Goal: Task Accomplishment & Management: Complete application form

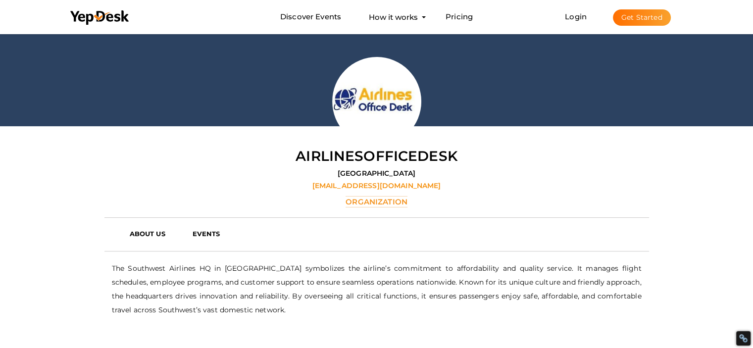
scroll to position [32, 0]
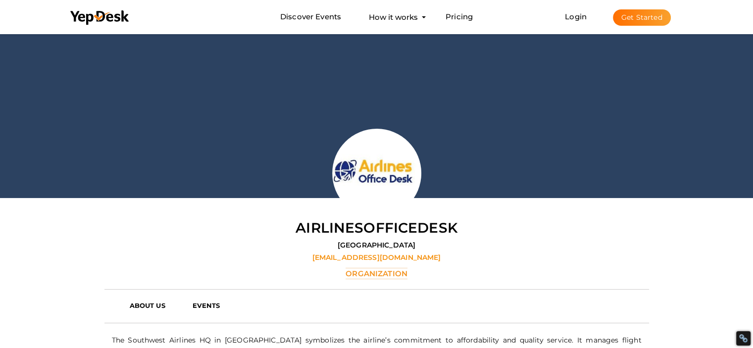
click at [626, 23] on button "Get Started" at bounding box center [642, 17] width 58 height 16
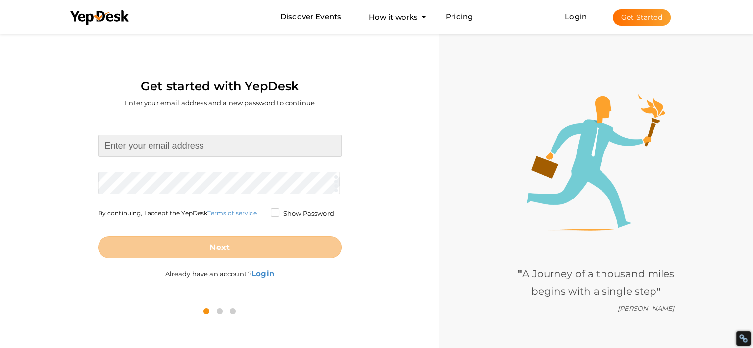
click at [200, 148] on input at bounding box center [219, 146] width 243 height 22
type input "[EMAIL_ADDRESS][DOMAIN_NAME]"
click at [186, 150] on input "[EMAIL_ADDRESS][DOMAIN_NAME]" at bounding box center [219, 146] width 243 height 22
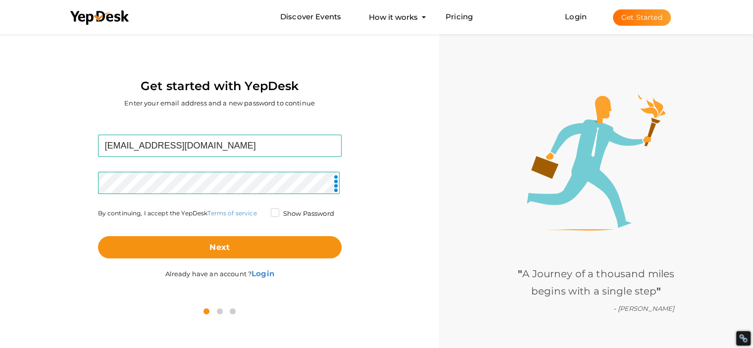
click at [271, 209] on label "Show Password" at bounding box center [302, 214] width 63 height 10
click at [261, 211] on input "Show Password" at bounding box center [261, 211] width 0 height 0
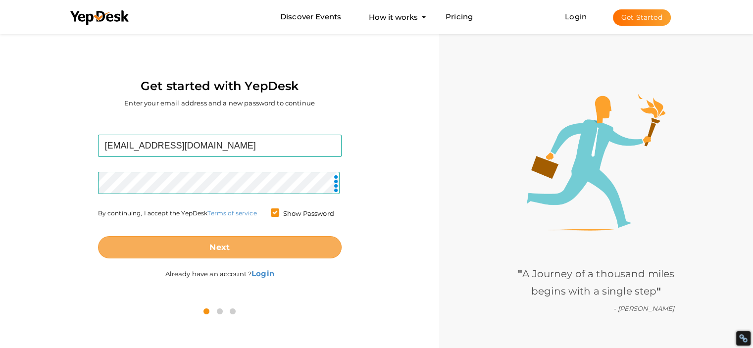
click at [174, 248] on button "Next" at bounding box center [219, 247] width 243 height 22
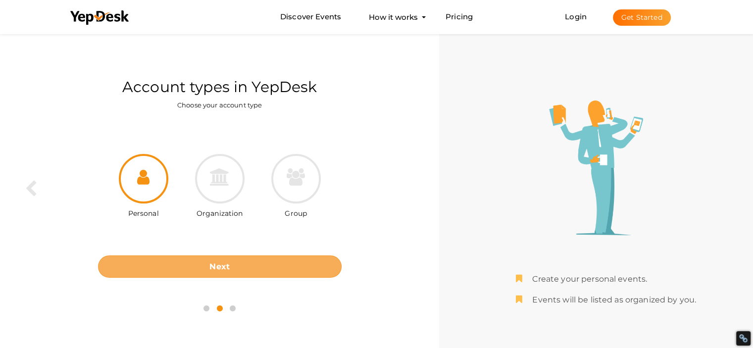
click at [247, 267] on button "Next" at bounding box center [219, 266] width 243 height 22
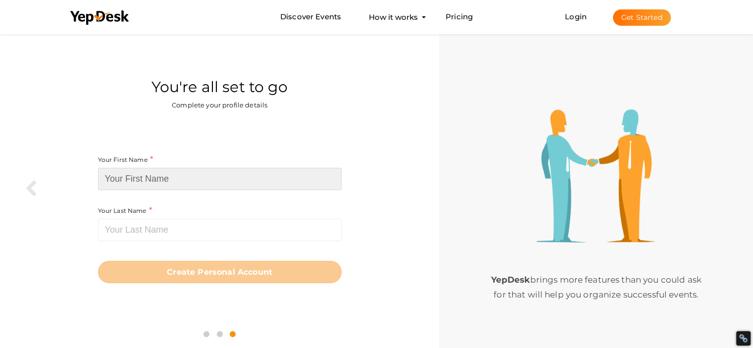
click at [190, 182] on input at bounding box center [219, 179] width 243 height 22
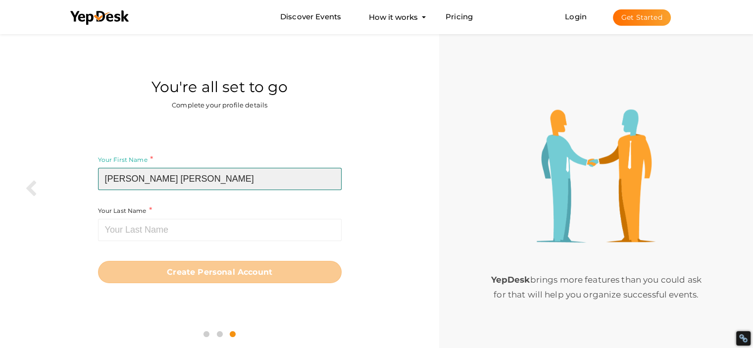
drag, startPoint x: 131, startPoint y: 178, endPoint x: 196, endPoint y: 178, distance: 65.8
click at [196, 178] on input "Chris Carol" at bounding box center [219, 179] width 243 height 22
type input "Chris"
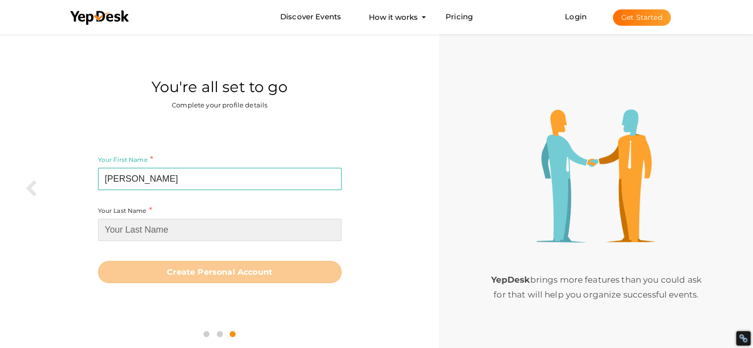
click at [136, 232] on input at bounding box center [219, 230] width 243 height 22
paste input "Carol"
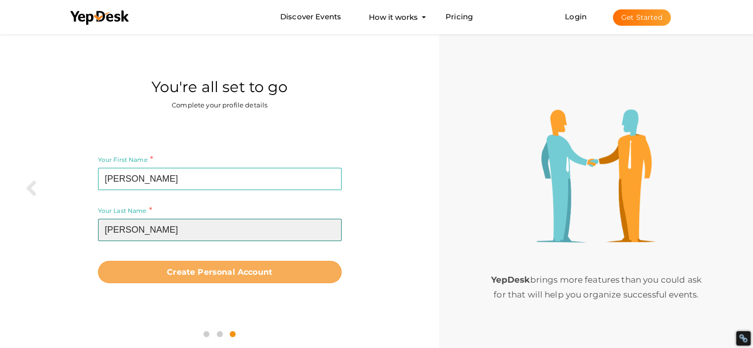
type input "Carol"
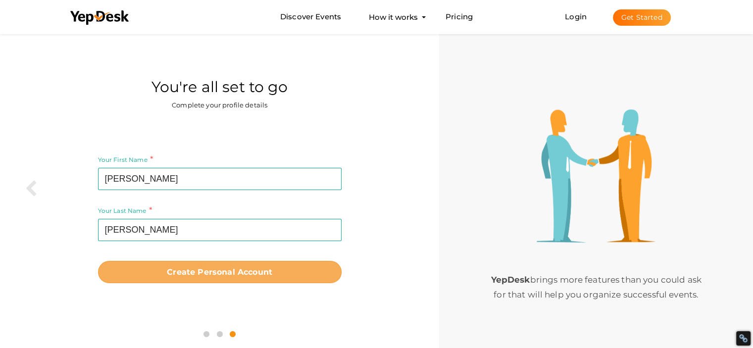
click at [144, 277] on button "Create Personal Account" at bounding box center [219, 272] width 243 height 22
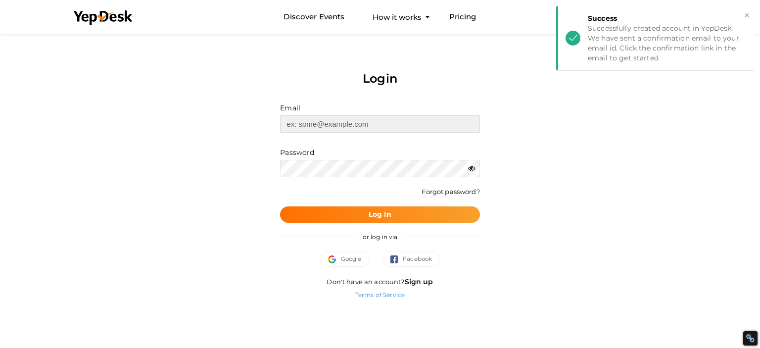
type input "cc1161666@gmail.com"
click at [745, 12] on button "×" at bounding box center [747, 15] width 6 height 11
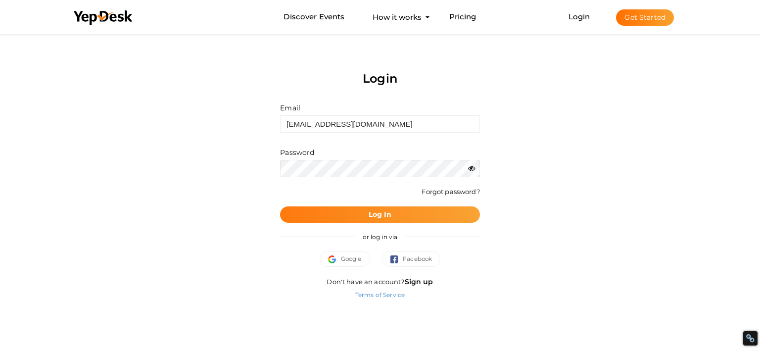
click at [346, 217] on button "Log In" at bounding box center [379, 214] width 199 height 16
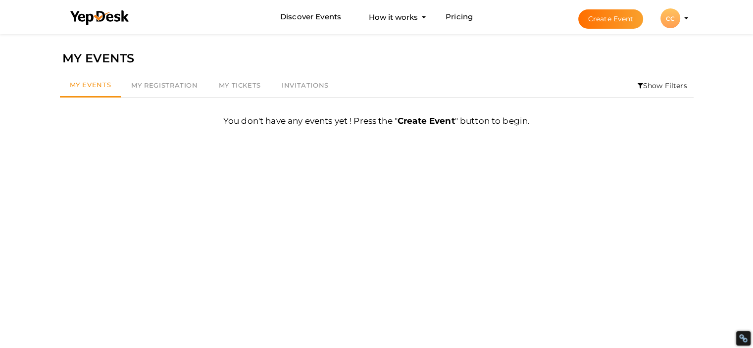
click at [677, 17] on div "CC" at bounding box center [670, 18] width 20 height 20
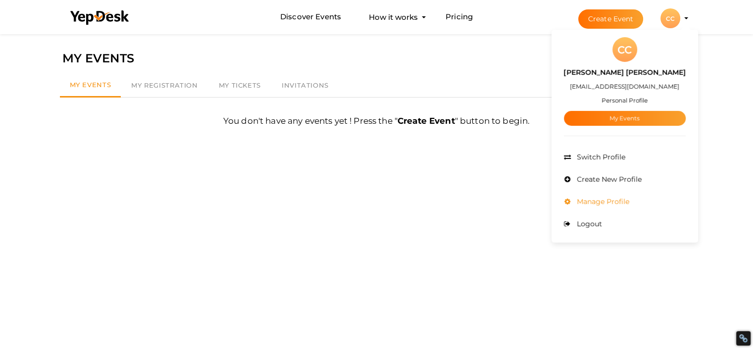
click at [606, 201] on span "Manage Profile" at bounding box center [601, 201] width 55 height 9
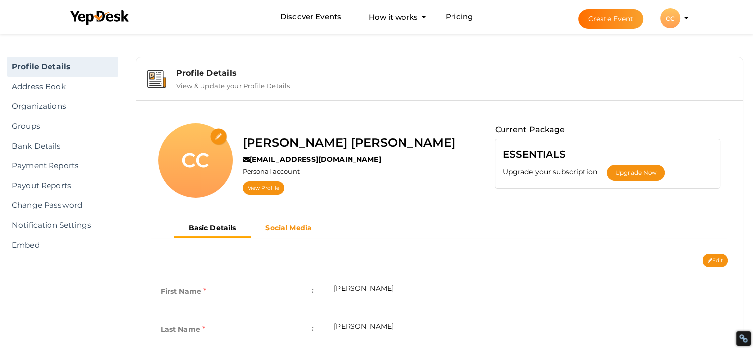
scroll to position [148, 0]
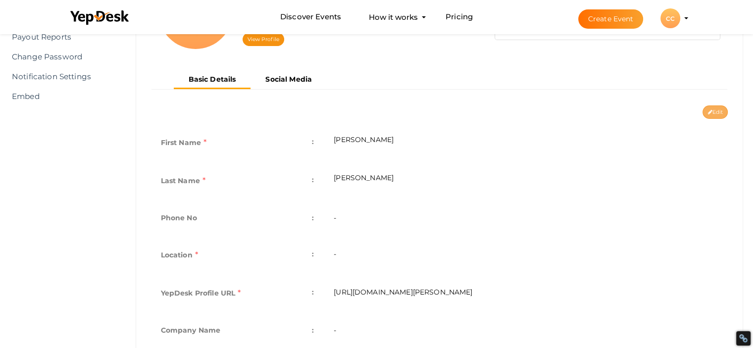
click at [709, 110] on icon at bounding box center [709, 112] width 4 height 5
type input "Chris"
type input "Carol"
type input "chris-carol"
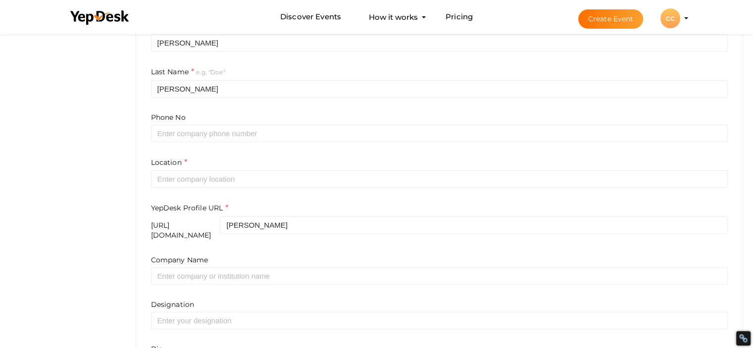
scroll to position [247, 0]
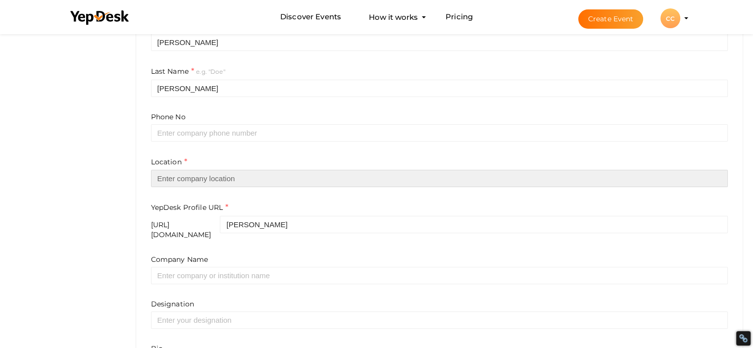
click at [192, 173] on input "text" at bounding box center [439, 178] width 577 height 17
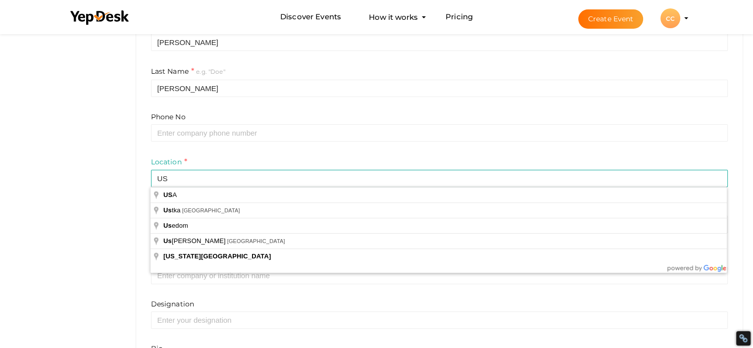
type input "USA"
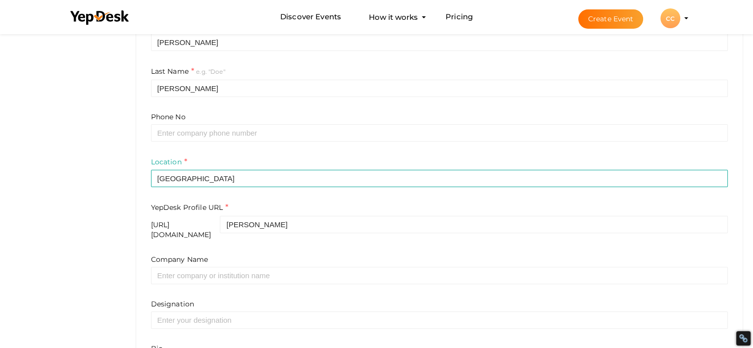
click at [240, 158] on div "Location USA" at bounding box center [439, 171] width 577 height 31
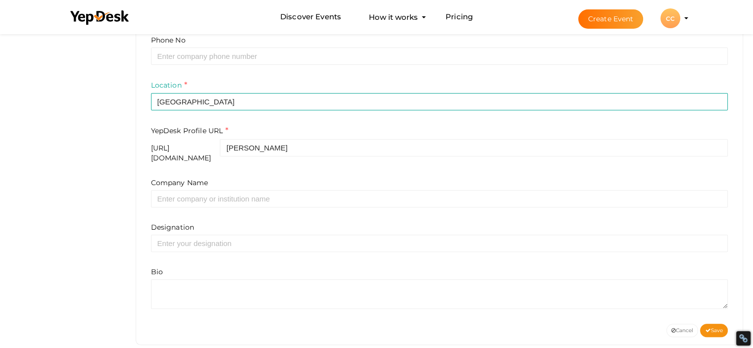
scroll to position [333, 0]
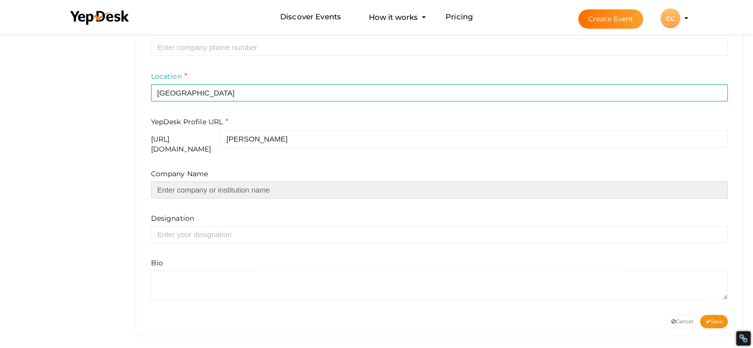
click at [189, 181] on input "text" at bounding box center [439, 189] width 577 height 17
type input "GetTopDiscounts"
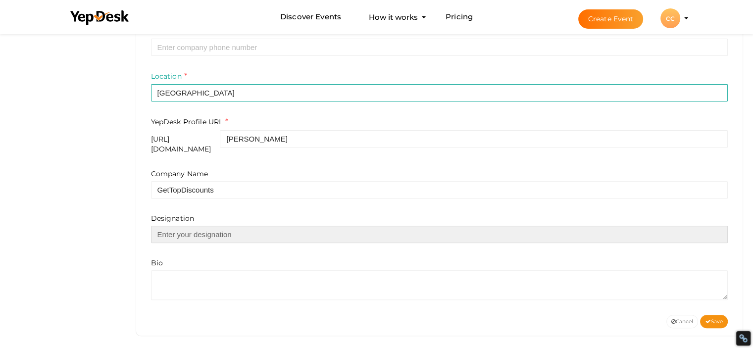
click at [180, 226] on input "text" at bounding box center [439, 234] width 577 height 17
type input "N"
type input "Manager"
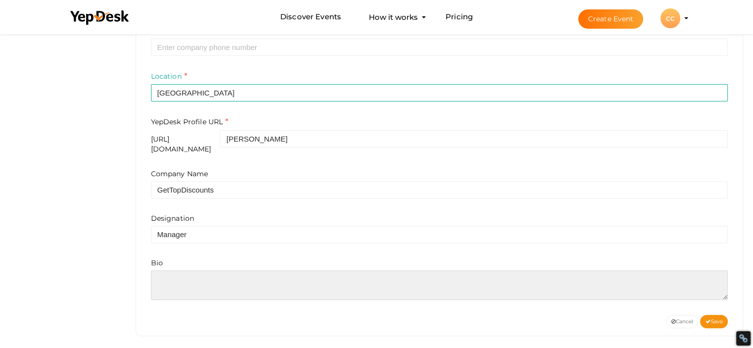
click at [183, 275] on textarea at bounding box center [439, 285] width 577 height 30
paste textarea "My name is Jam, and I’m the founder of GetTopDiscount. Our mission is to bring …"
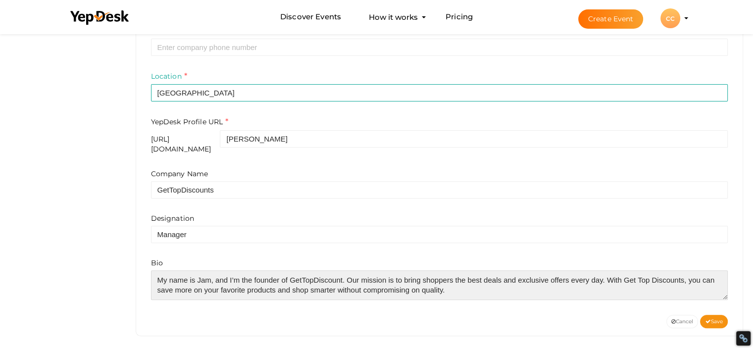
scroll to position [4, 0]
type textarea "My name is Jam, and I’m the founder of GetTopDiscount. Our mission is to bring …"
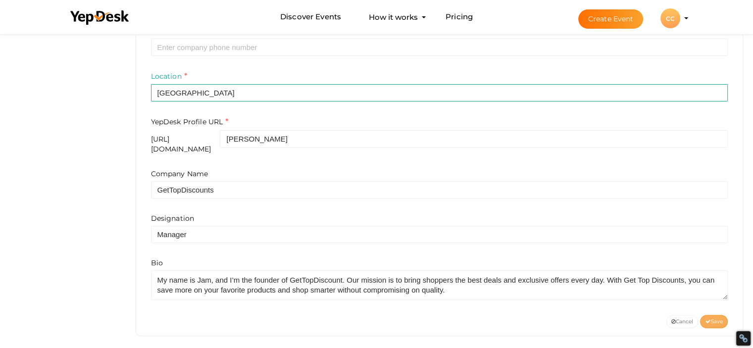
click at [722, 315] on button "Save" at bounding box center [714, 321] width 28 height 13
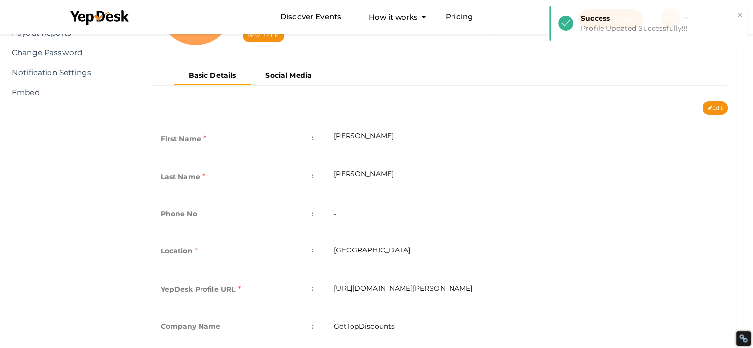
scroll to position [87, 0]
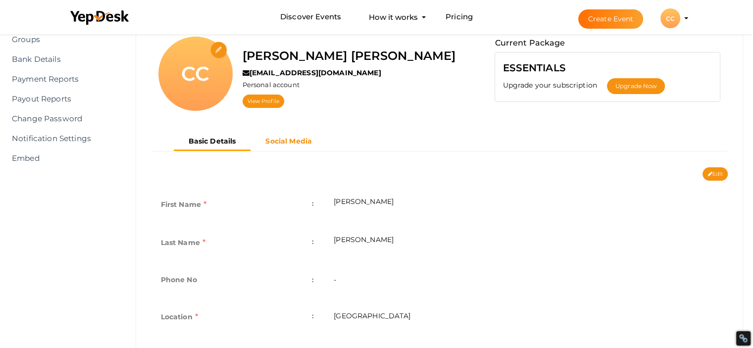
click at [277, 142] on b "Social Media" at bounding box center [288, 141] width 47 height 9
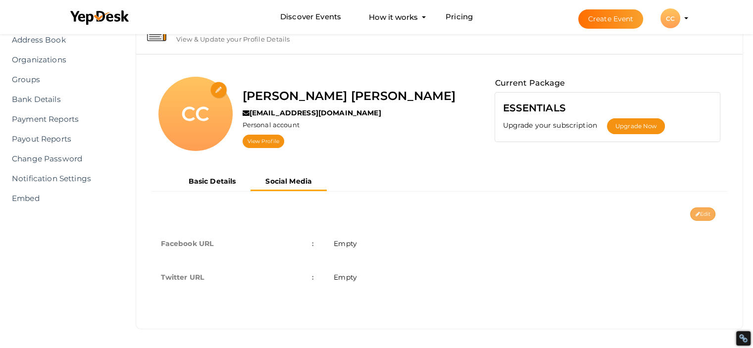
click at [711, 209] on button "Edit" at bounding box center [702, 213] width 25 height 13
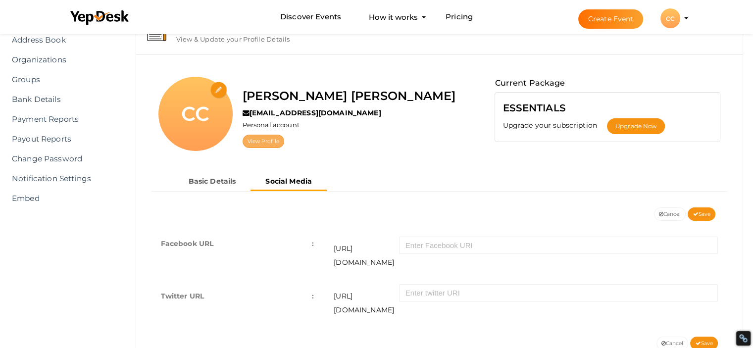
click at [255, 141] on link "View Profile" at bounding box center [263, 141] width 42 height 13
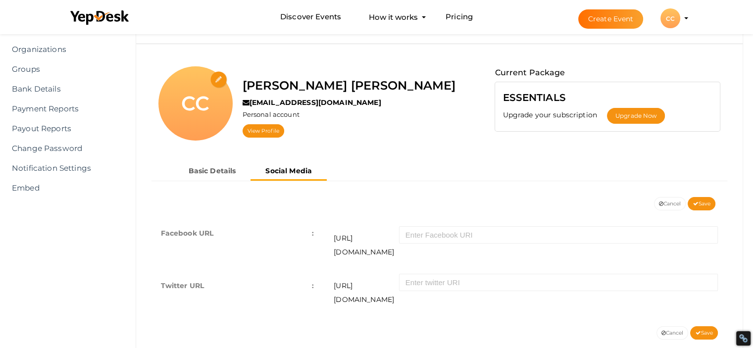
scroll to position [64, 0]
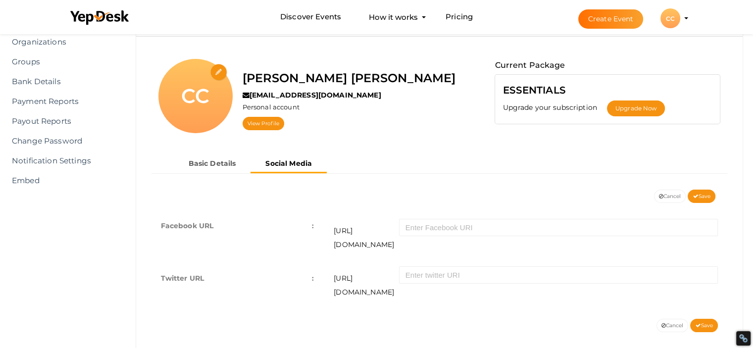
click at [683, 17] on li "Create Event CC CC Chris Carol cc1161666@gmail.com Personal Profile My Events A…" at bounding box center [624, 18] width 132 height 36
click at [680, 17] on profile-pic "CC" at bounding box center [670, 18] width 20 height 7
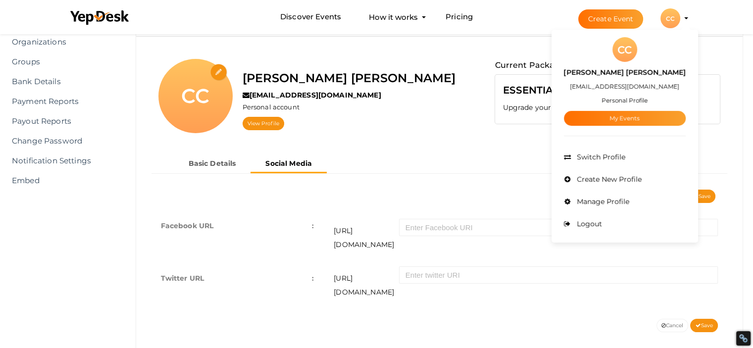
click at [623, 99] on small "Personal Profile" at bounding box center [624, 99] width 46 height 7
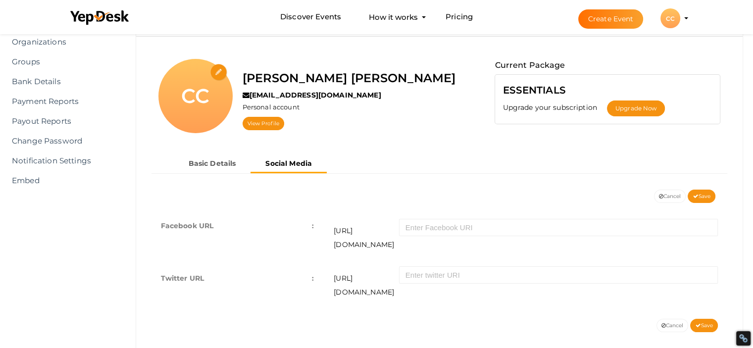
click at [663, 19] on div "CC" at bounding box center [670, 18] width 20 height 20
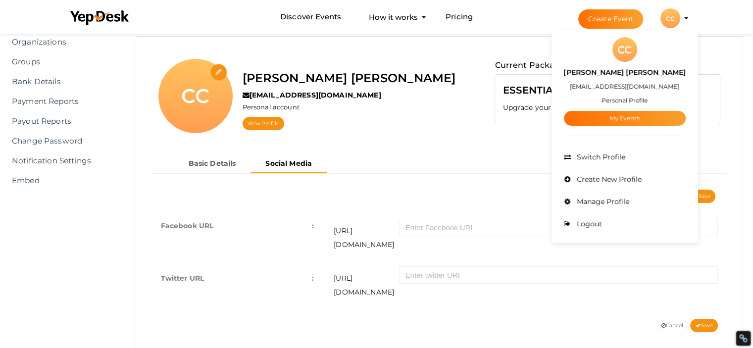
click at [625, 50] on div "CC" at bounding box center [624, 49] width 25 height 25
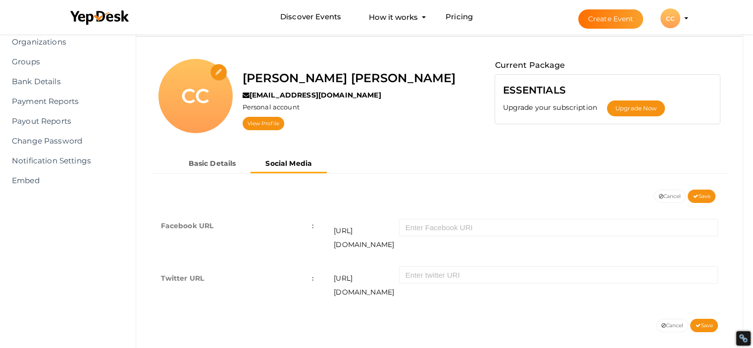
click at [681, 21] on button "CC CC Chris Carol cc1161666@gmail.com Personal Profile My Events Admin Switch P…" at bounding box center [670, 18] width 26 height 21
click at [671, 12] on div "CC" at bounding box center [670, 18] width 20 height 20
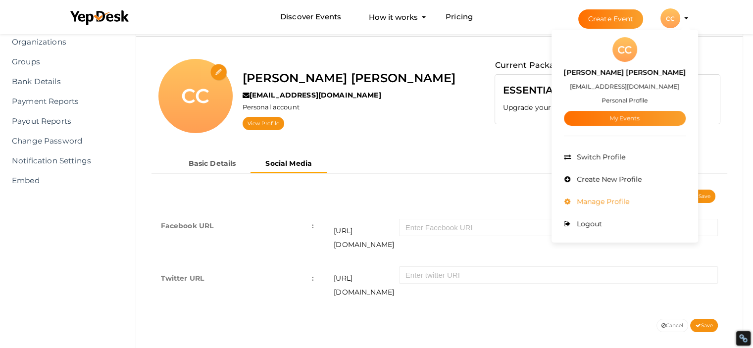
click at [606, 199] on span "Manage Profile" at bounding box center [601, 201] width 55 height 9
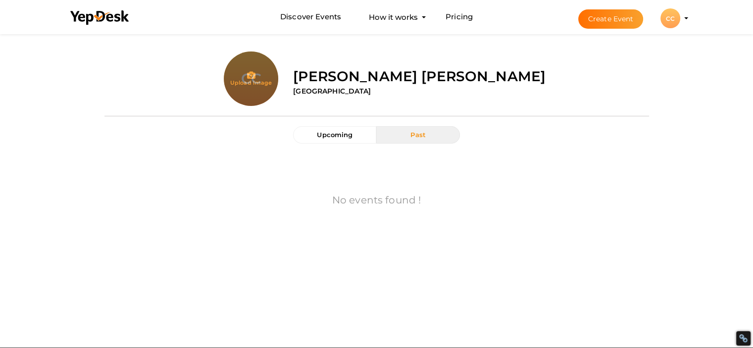
click at [251, 75] on input "file" at bounding box center [251, 98] width 54 height 54
type input "C:\fakepath\Capture.JPG"
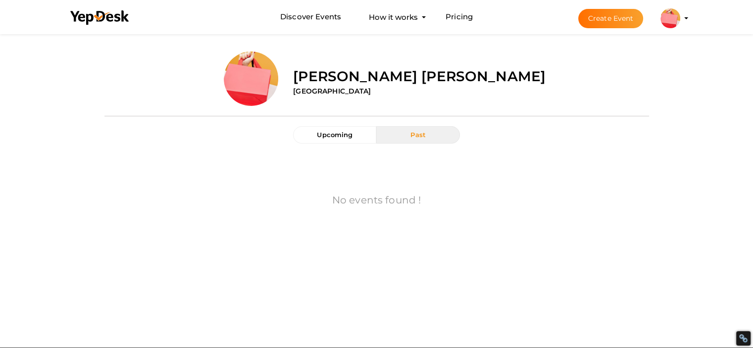
click at [680, 19] on profile-pic at bounding box center [670, 17] width 20 height 7
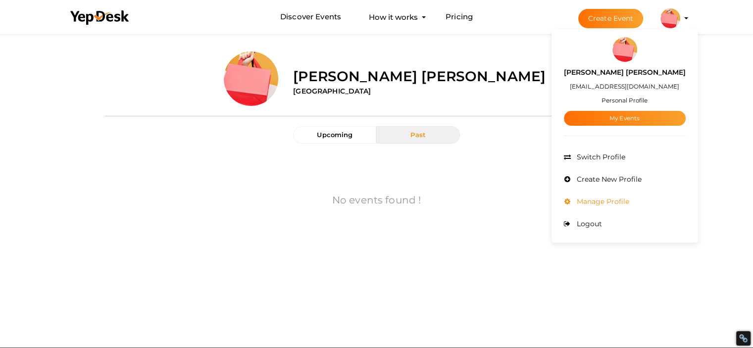
click at [579, 201] on li "Manage Profile" at bounding box center [625, 202] width 122 height 22
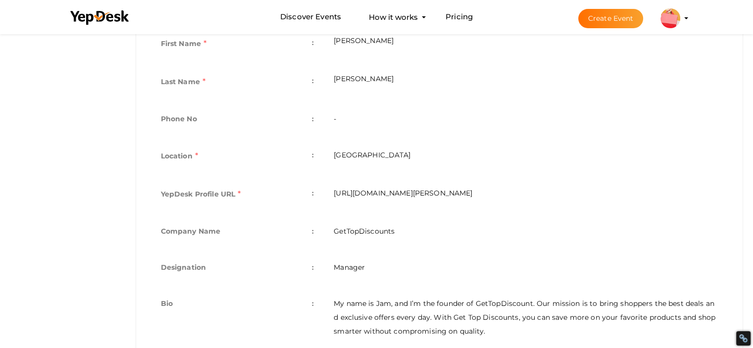
scroll to position [285, 0]
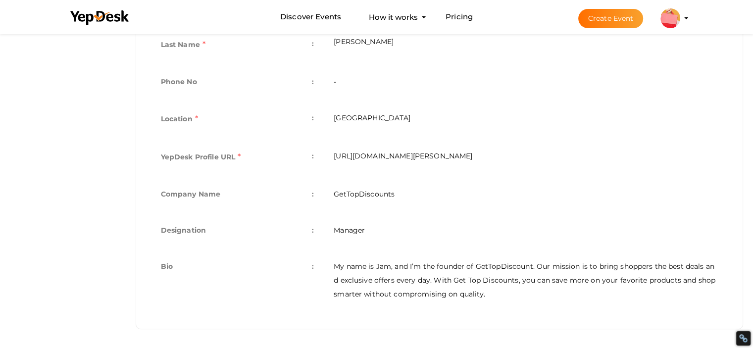
click at [368, 156] on td "https://www.yepdesk.com/profile/chris-carol" at bounding box center [526, 158] width 404 height 38
click at [310, 155] on td "YepDesk Profile URL :" at bounding box center [237, 158] width 173 height 38
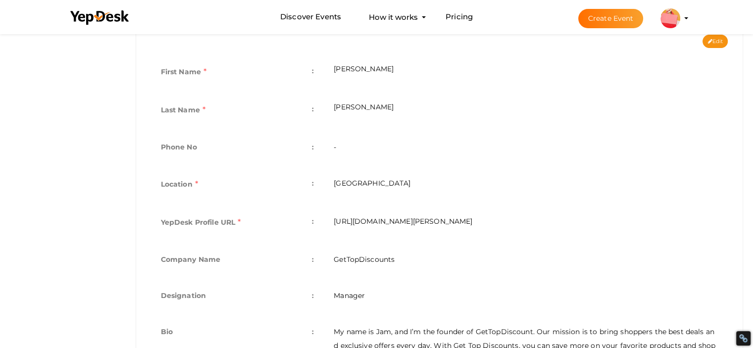
scroll to position [136, 0]
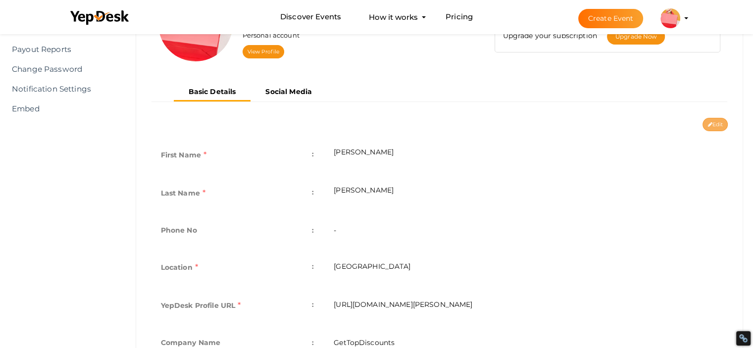
click at [711, 124] on button "Edit" at bounding box center [714, 124] width 25 height 13
type input "[PERSON_NAME]"
type input "[GEOGRAPHIC_DATA]"
type input "chris-carol"
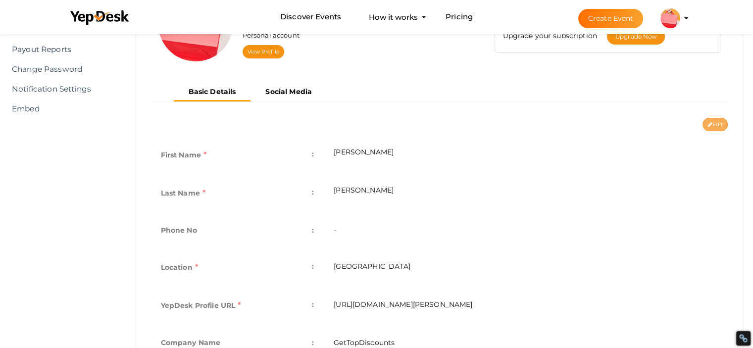
type input "GetTopDiscounts"
type input "Manager"
type textarea "My name is Jam, and I’m the founder of GetTopDiscount. Our mission is to bring …"
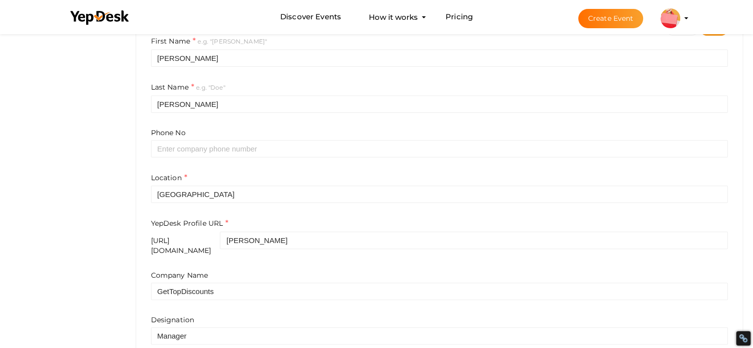
scroll to position [186, 0]
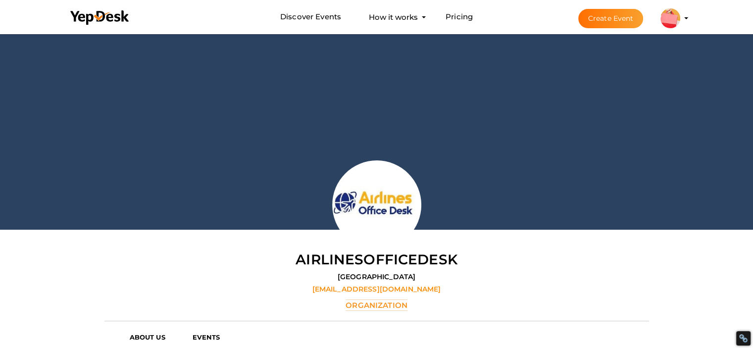
click at [605, 16] on button "Create Event" at bounding box center [610, 18] width 65 height 19
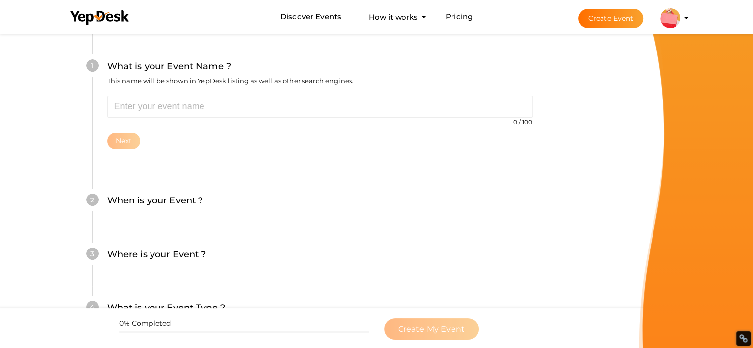
scroll to position [99, 0]
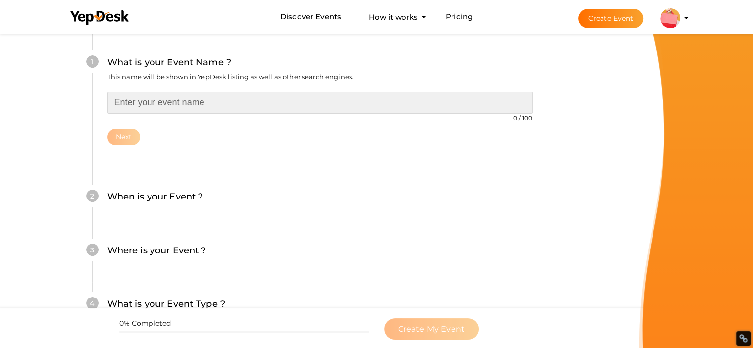
click at [184, 104] on input "text" at bounding box center [319, 103] width 425 height 22
type input "Chriscarol"
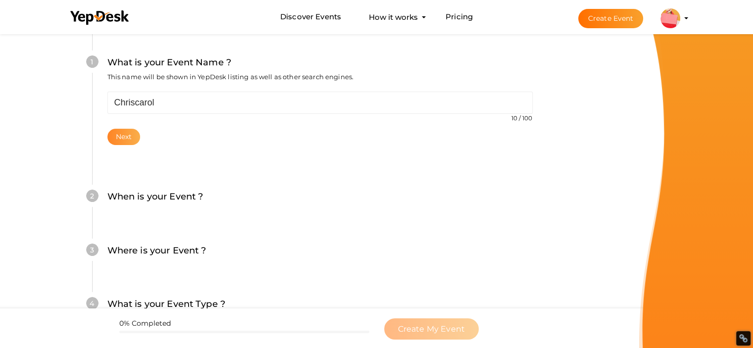
click at [127, 136] on button "Next" at bounding box center [123, 137] width 33 height 16
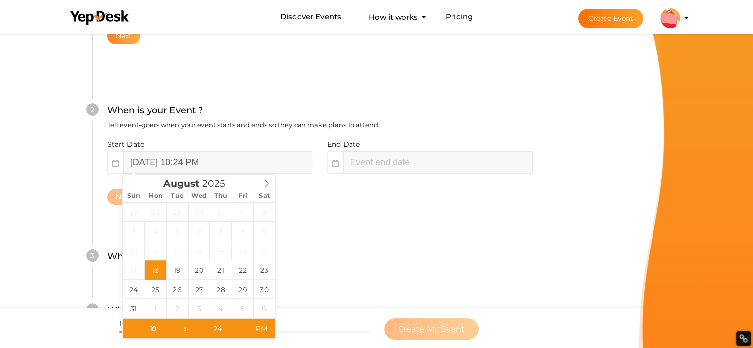
scroll to position [203, 0]
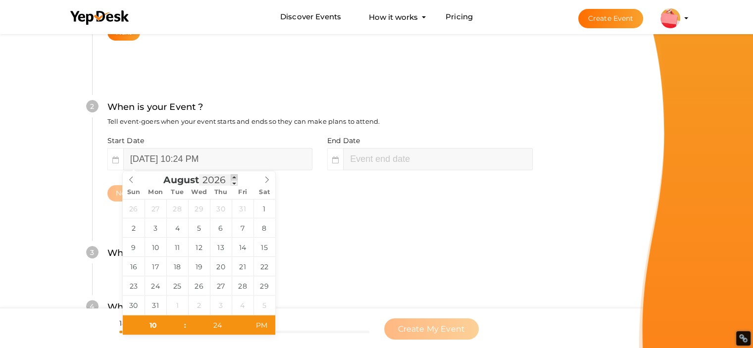
click at [232, 176] on span at bounding box center [234, 177] width 7 height 6
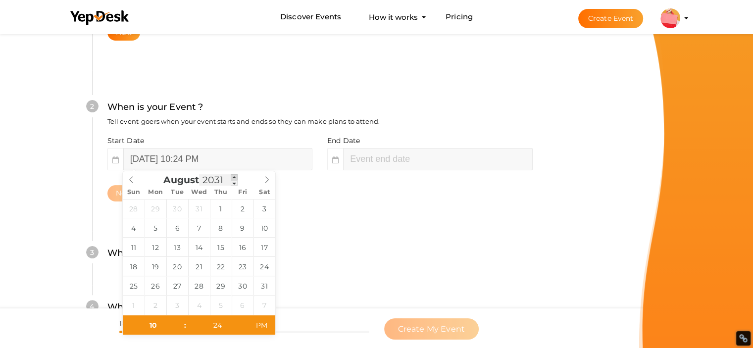
click at [232, 176] on span at bounding box center [234, 177] width 7 height 6
type input "2032"
click at [232, 176] on span at bounding box center [234, 177] width 7 height 6
type input "August 12, 2032 10:24 PM"
type input "2032"
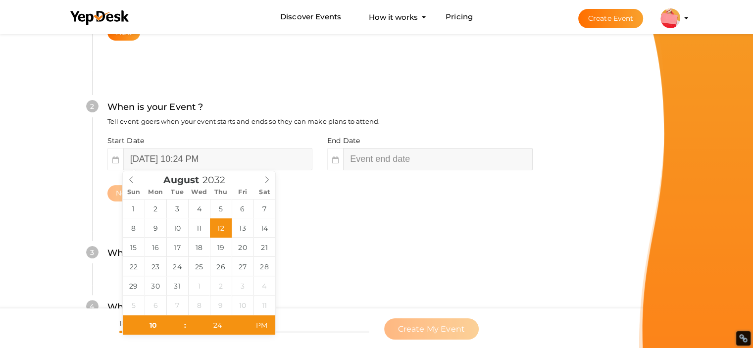
type input "24"
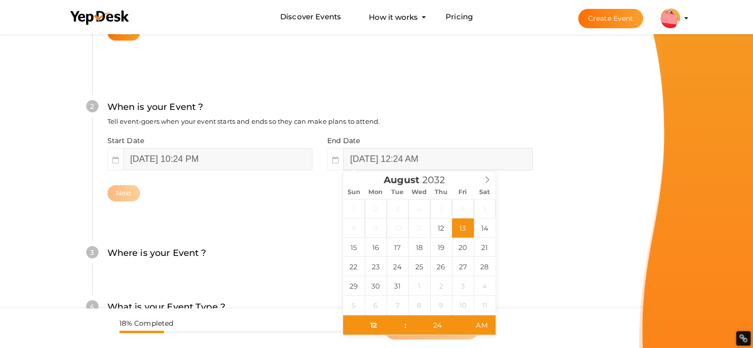
click at [379, 154] on input "August 13, 2032 12:24 AM" at bounding box center [437, 159] width 189 height 22
click at [487, 178] on icon at bounding box center [486, 179] width 7 height 7
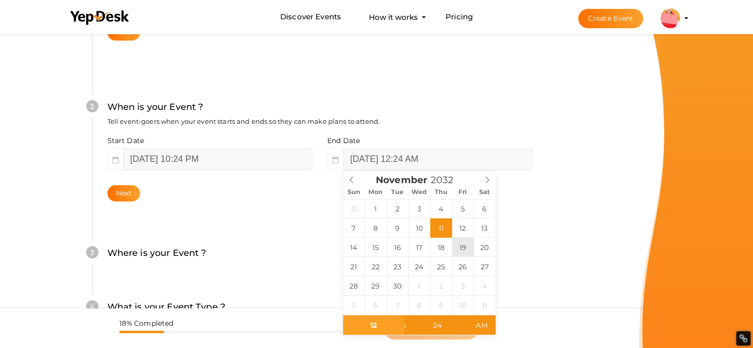
type input "November 19, 2032 12:24 AM"
click at [513, 182] on div "Start Date August 12, 2032 10:24 PM End Date November 19, 2032 12:24 AM Next" at bounding box center [319, 169] width 425 height 66
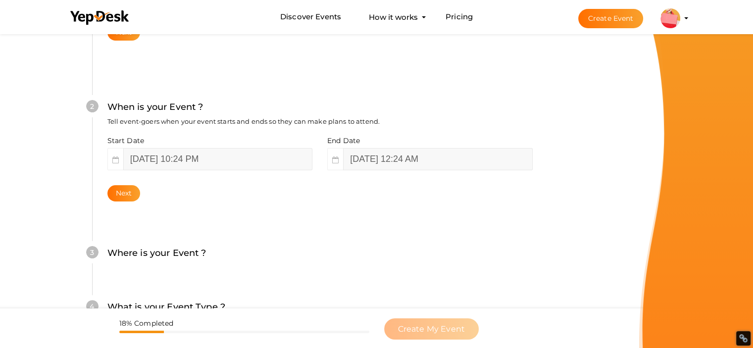
scroll to position [302, 0]
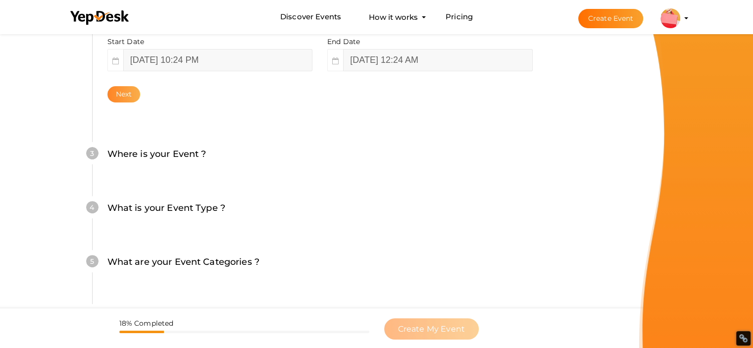
click at [137, 96] on button "Next" at bounding box center [123, 94] width 33 height 16
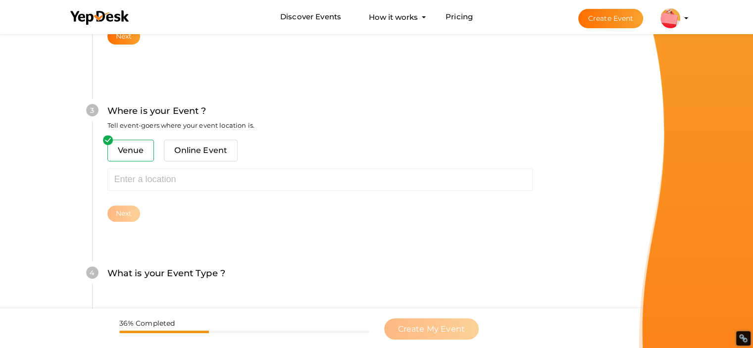
scroll to position [364, 0]
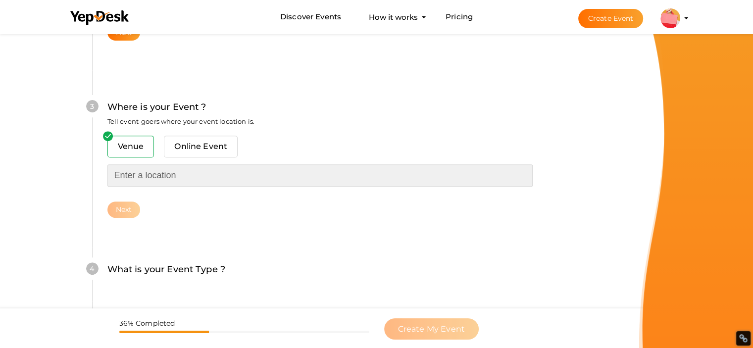
click at [139, 174] on input "text" at bounding box center [319, 175] width 425 height 22
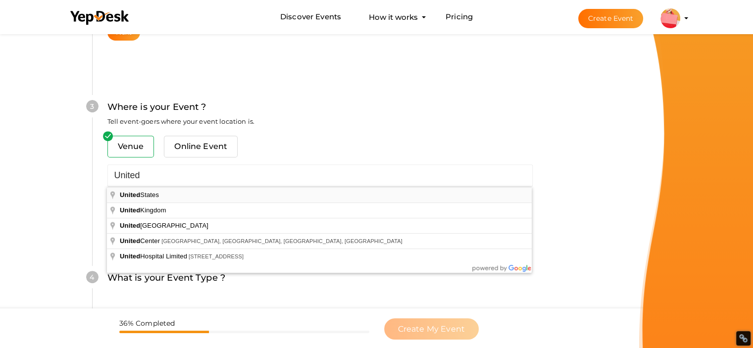
type input "United States"
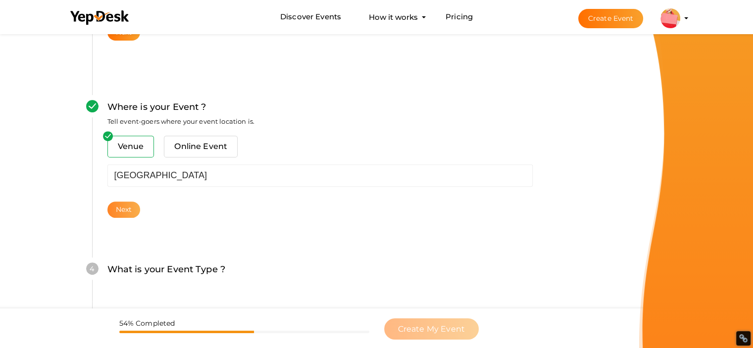
click at [119, 208] on button "Next" at bounding box center [123, 209] width 33 height 16
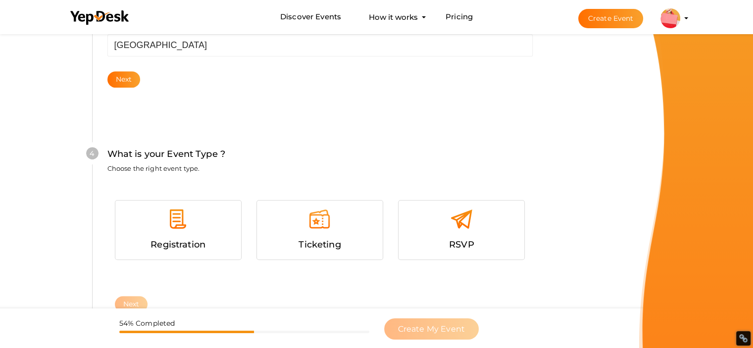
scroll to position [541, 0]
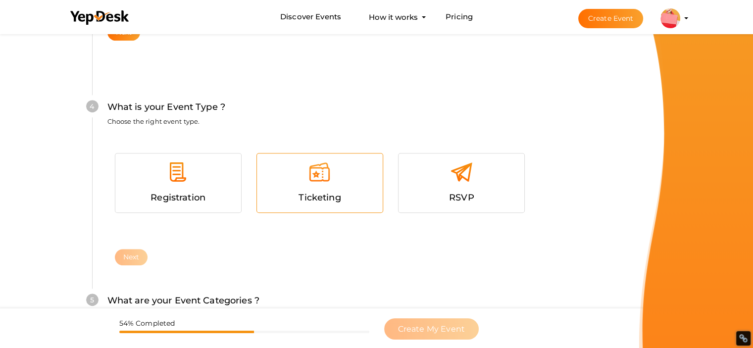
click at [288, 180] on div at bounding box center [319, 176] width 111 height 30
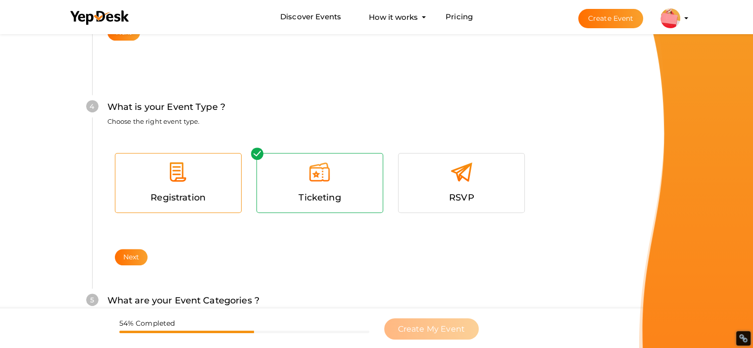
click at [220, 186] on div at bounding box center [178, 176] width 111 height 30
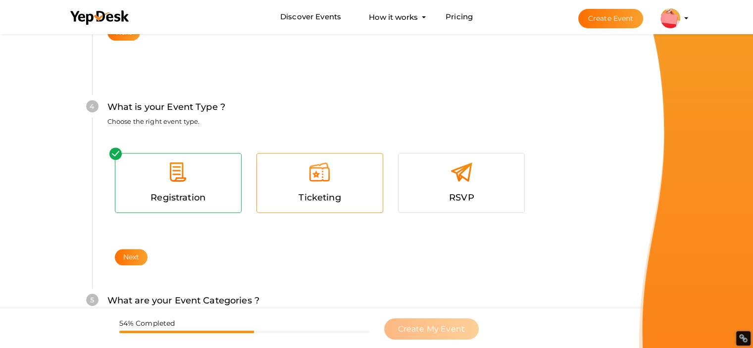
click at [297, 175] on div at bounding box center [319, 176] width 111 height 30
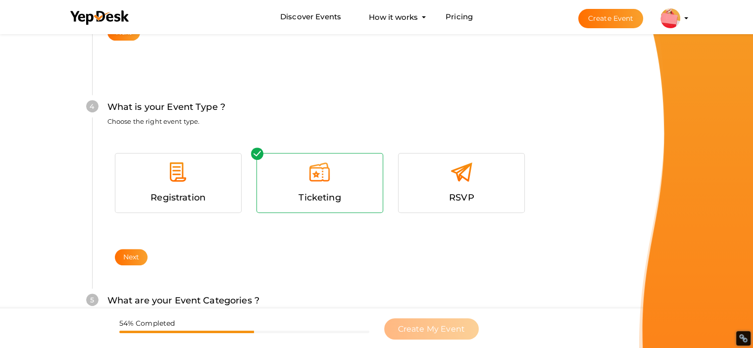
click at [125, 265] on div "4 What is your Event Type ? Choose the right event type. Registration Ticketing…" at bounding box center [319, 174] width 455 height 208
click at [125, 259] on button "Next" at bounding box center [131, 257] width 33 height 16
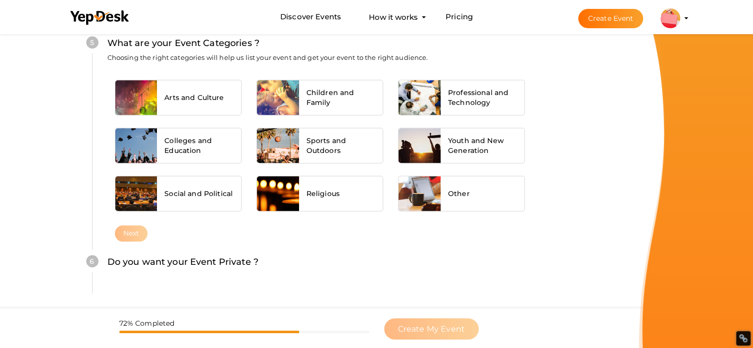
scroll to position [841, 0]
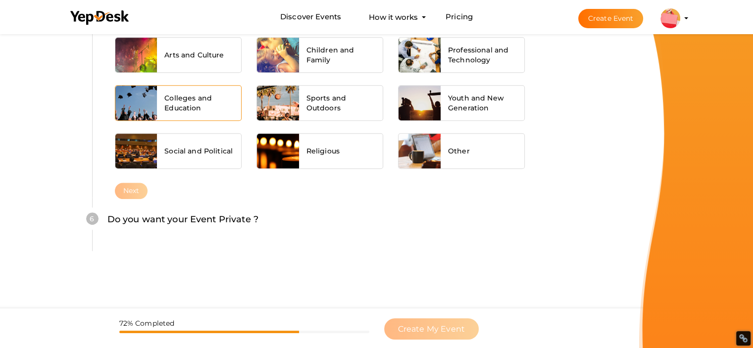
click at [190, 90] on div "Colleges and Education" at bounding box center [199, 103] width 84 height 35
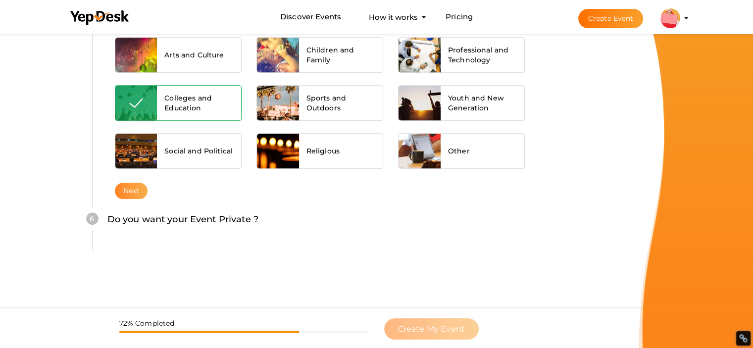
click at [127, 195] on button "Next" at bounding box center [131, 191] width 33 height 16
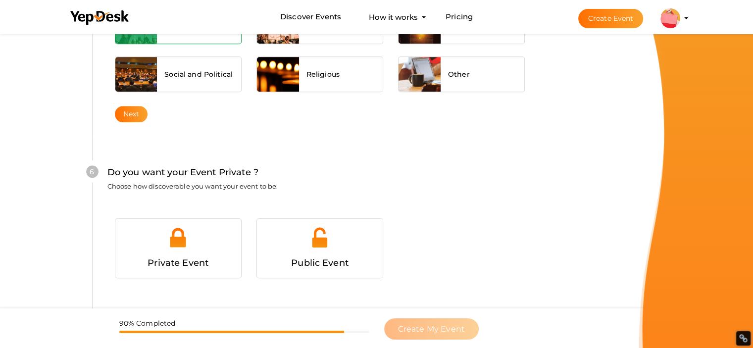
scroll to position [966, 0]
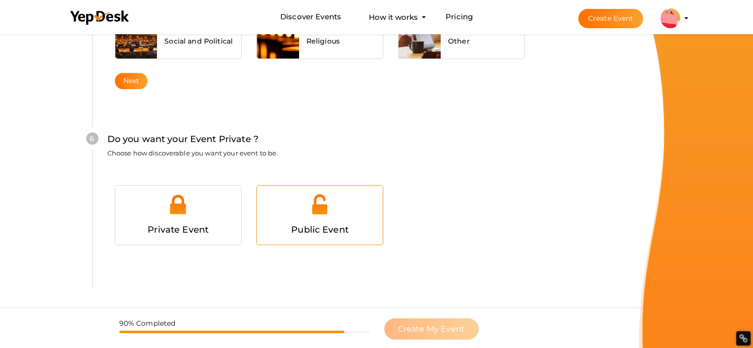
click at [299, 211] on div at bounding box center [319, 208] width 111 height 30
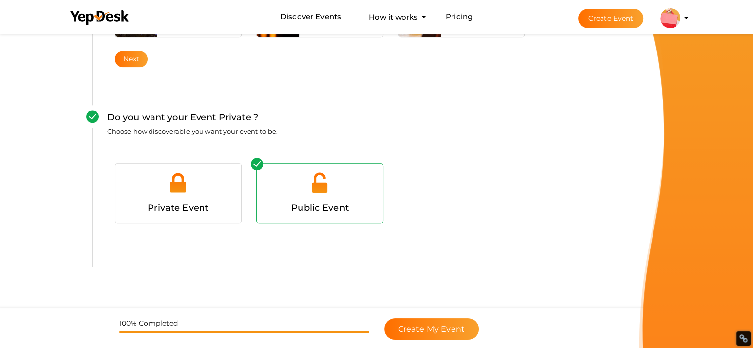
scroll to position [1003, 0]
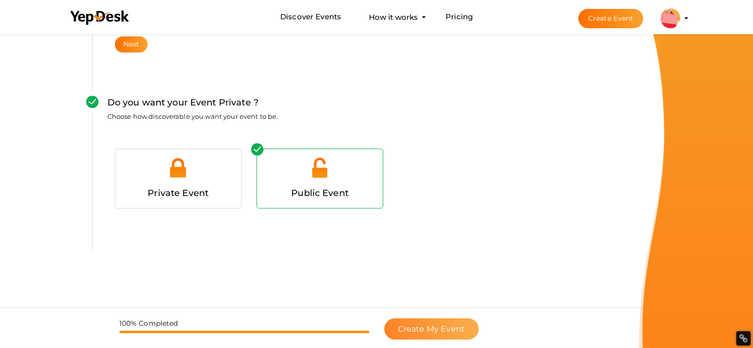
click at [439, 328] on span "Create My Event" at bounding box center [431, 328] width 67 height 9
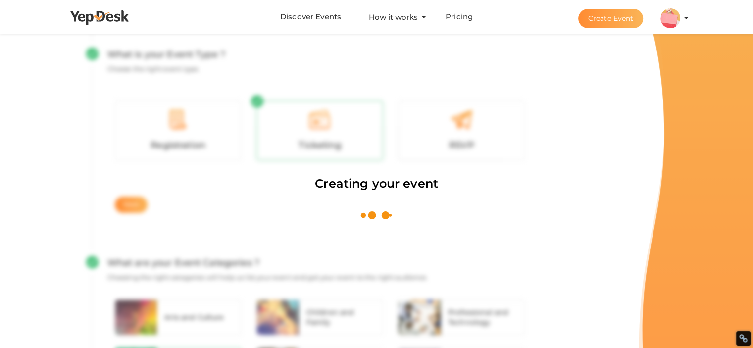
scroll to position [940, 0]
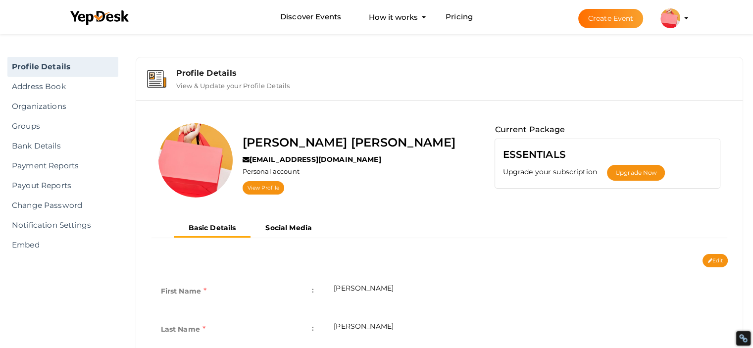
click at [232, 81] on label "View & Update your Profile Details" at bounding box center [233, 84] width 114 height 12
click at [210, 73] on div "Profile Details" at bounding box center [454, 72] width 556 height 9
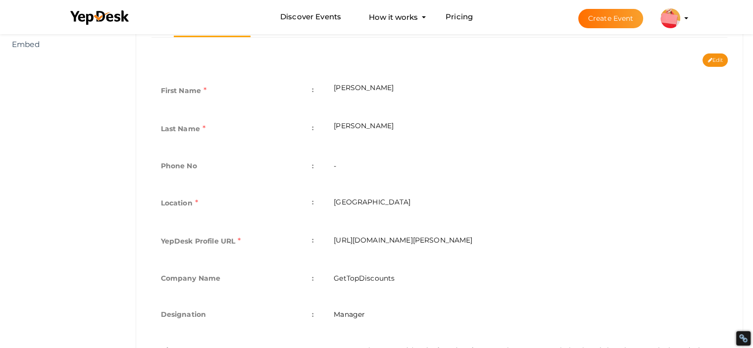
scroll to position [285, 0]
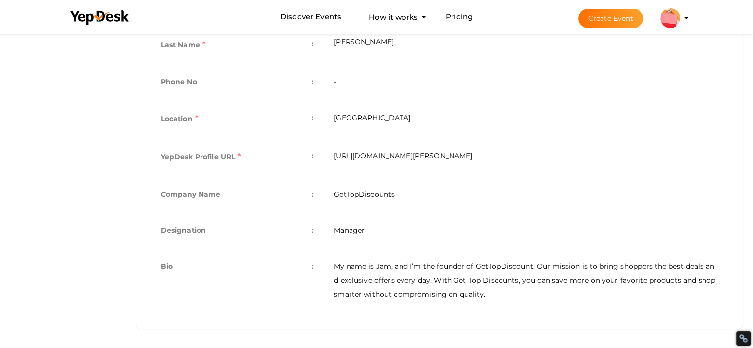
click at [401, 157] on td "[URL][DOMAIN_NAME][PERSON_NAME]" at bounding box center [526, 158] width 404 height 38
click at [400, 159] on td "[URL][DOMAIN_NAME][PERSON_NAME]" at bounding box center [526, 158] width 404 height 38
drag, startPoint x: 334, startPoint y: 153, endPoint x: 556, endPoint y: 152, distance: 222.2
click at [556, 152] on td "[URL][DOMAIN_NAME][PERSON_NAME]" at bounding box center [526, 158] width 404 height 38
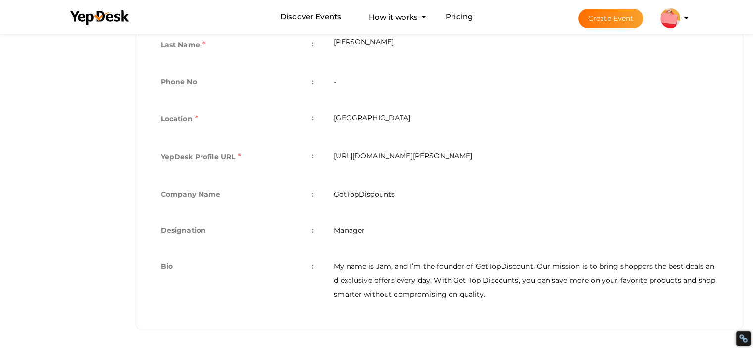
copy td "[URL][DOMAIN_NAME][PERSON_NAME]"
